Goal: Find contact information: Find contact information

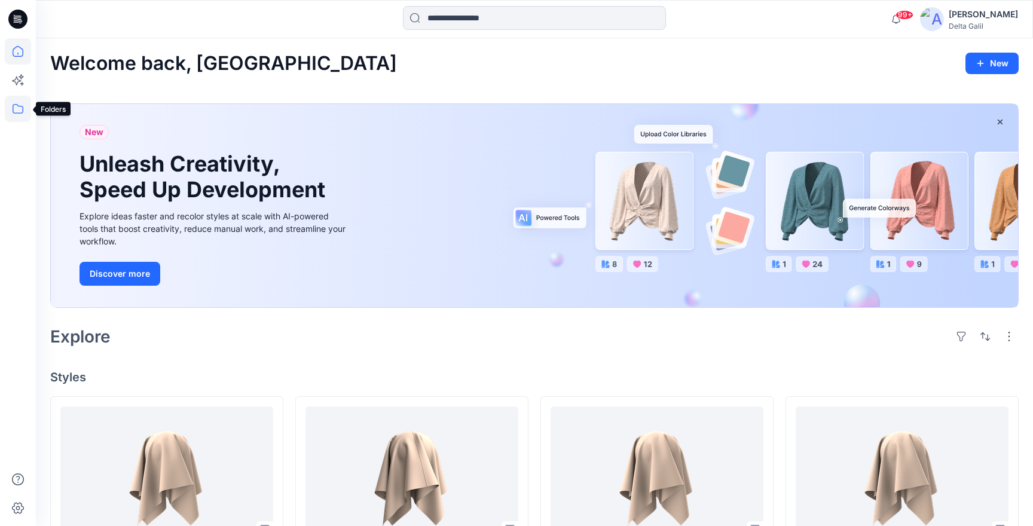
click at [22, 115] on icon at bounding box center [18, 109] width 26 height 26
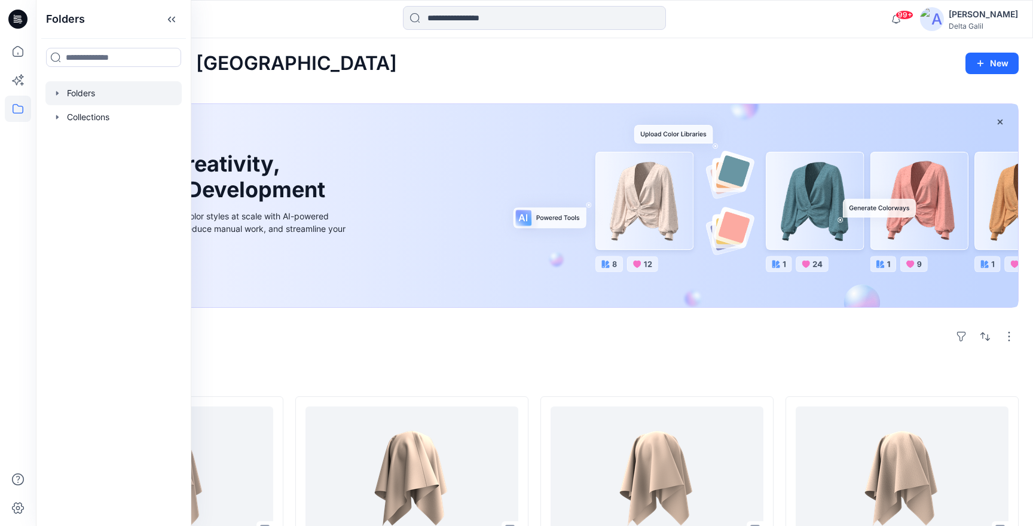
click at [86, 100] on div at bounding box center [113, 93] width 136 height 24
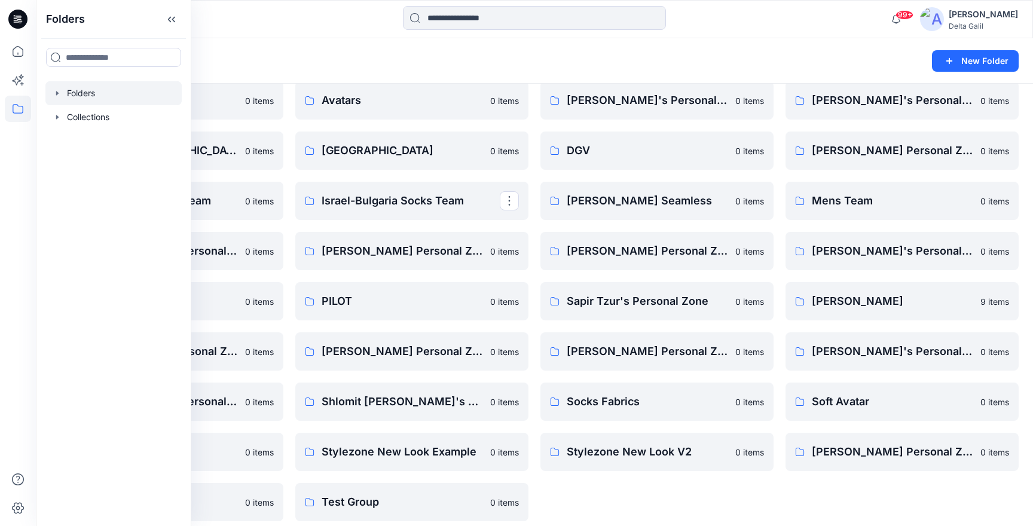
scroll to position [160, 0]
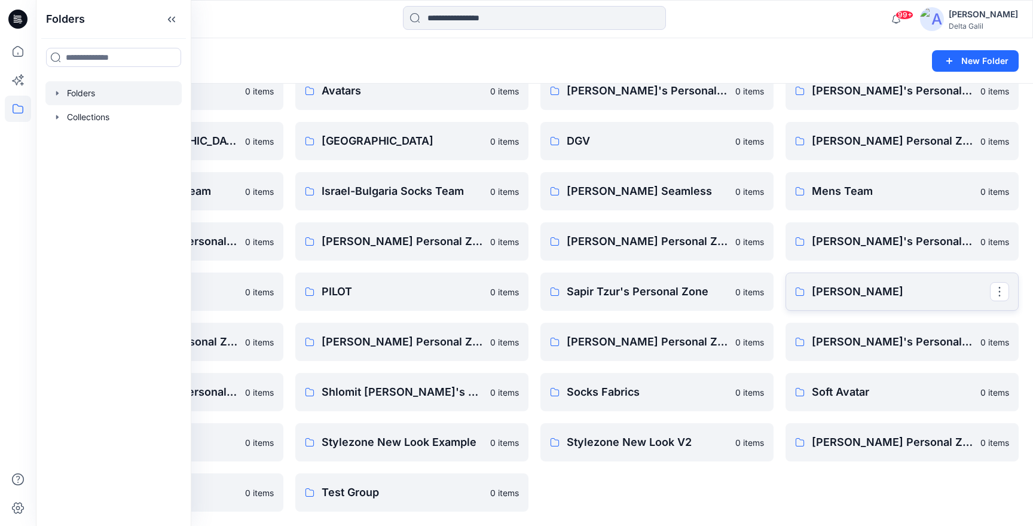
click at [873, 294] on p "[PERSON_NAME]" at bounding box center [901, 291] width 178 height 17
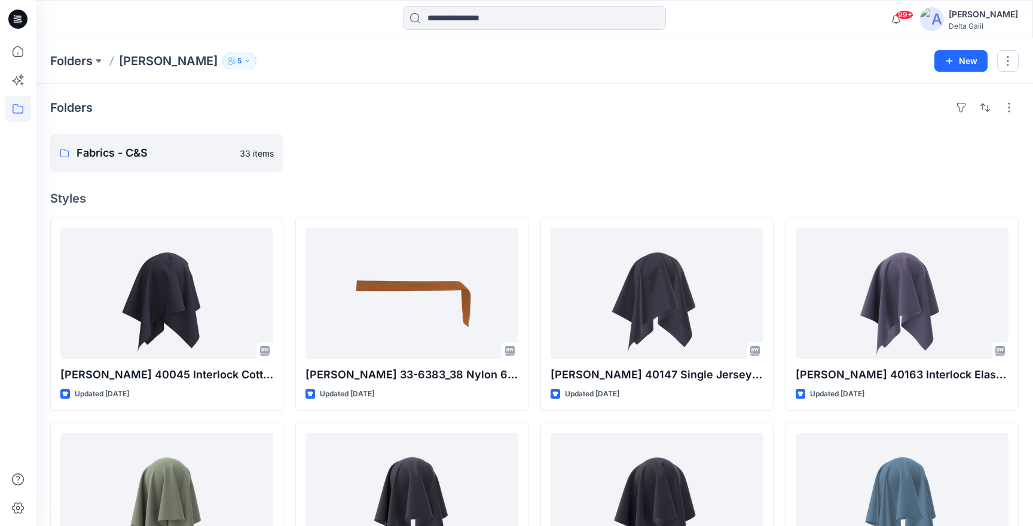
click at [222, 62] on button "5" at bounding box center [239, 61] width 34 height 17
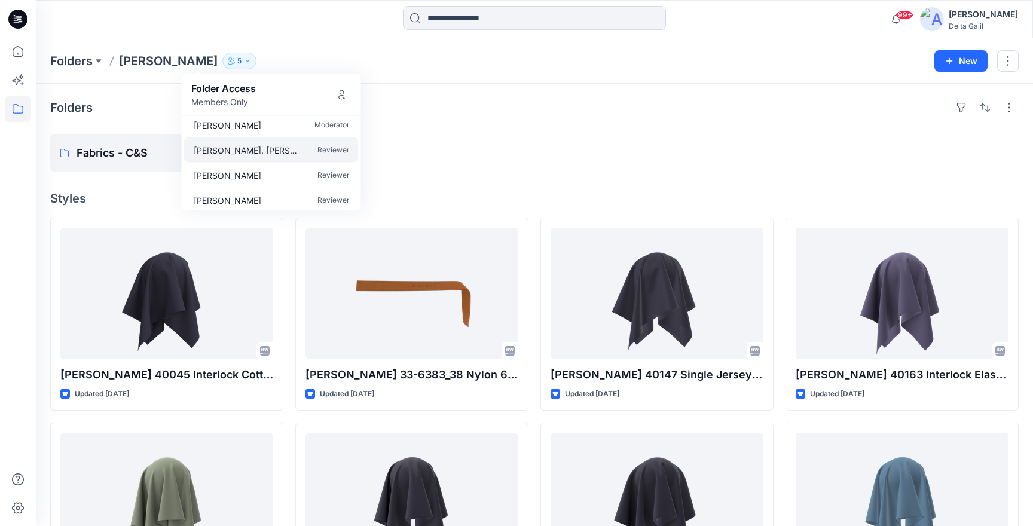
scroll to position [36, 0]
click at [249, 149] on p "[PERSON_NAME]. [PERSON_NAME]" at bounding box center [248, 145] width 108 height 13
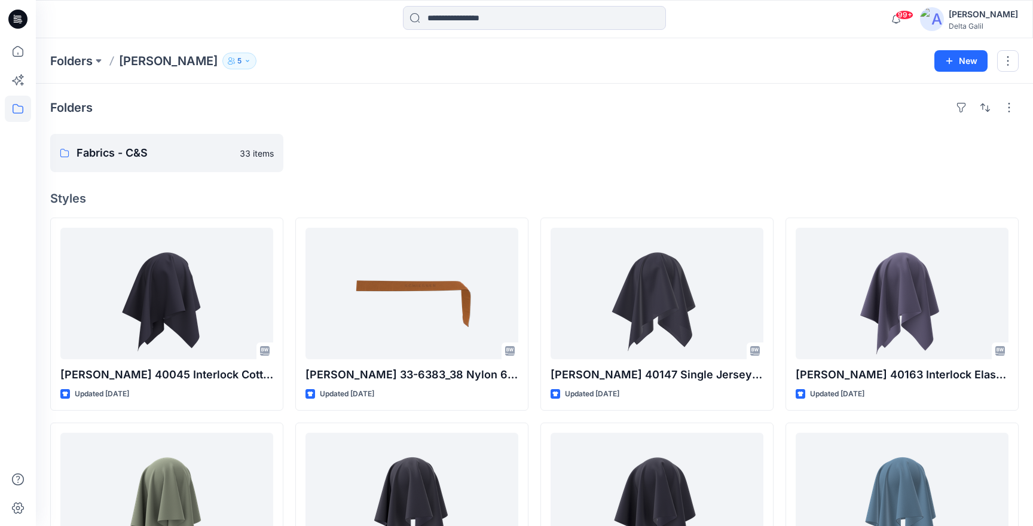
click at [244, 59] on icon "button" at bounding box center [247, 60] width 7 height 7
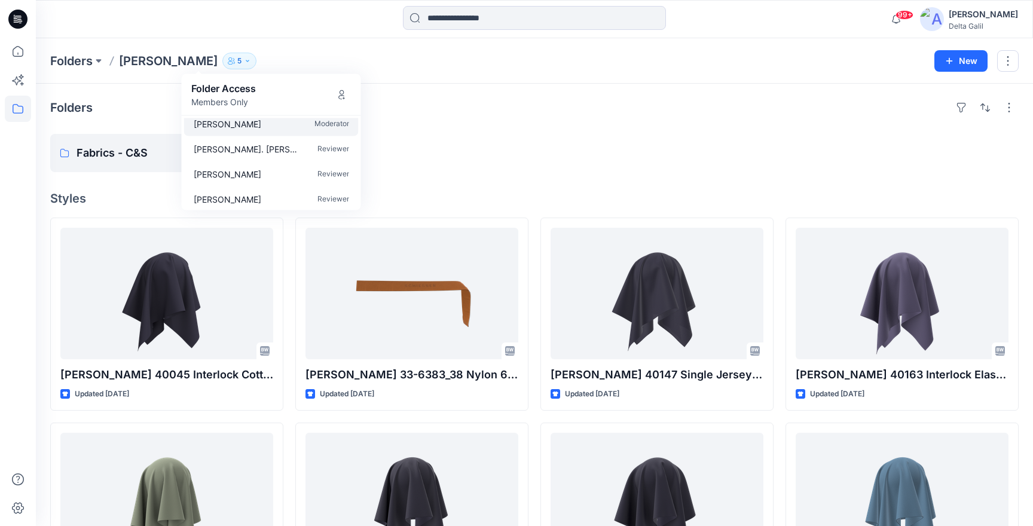
scroll to position [35, 0]
